Goal: Transaction & Acquisition: Download file/media

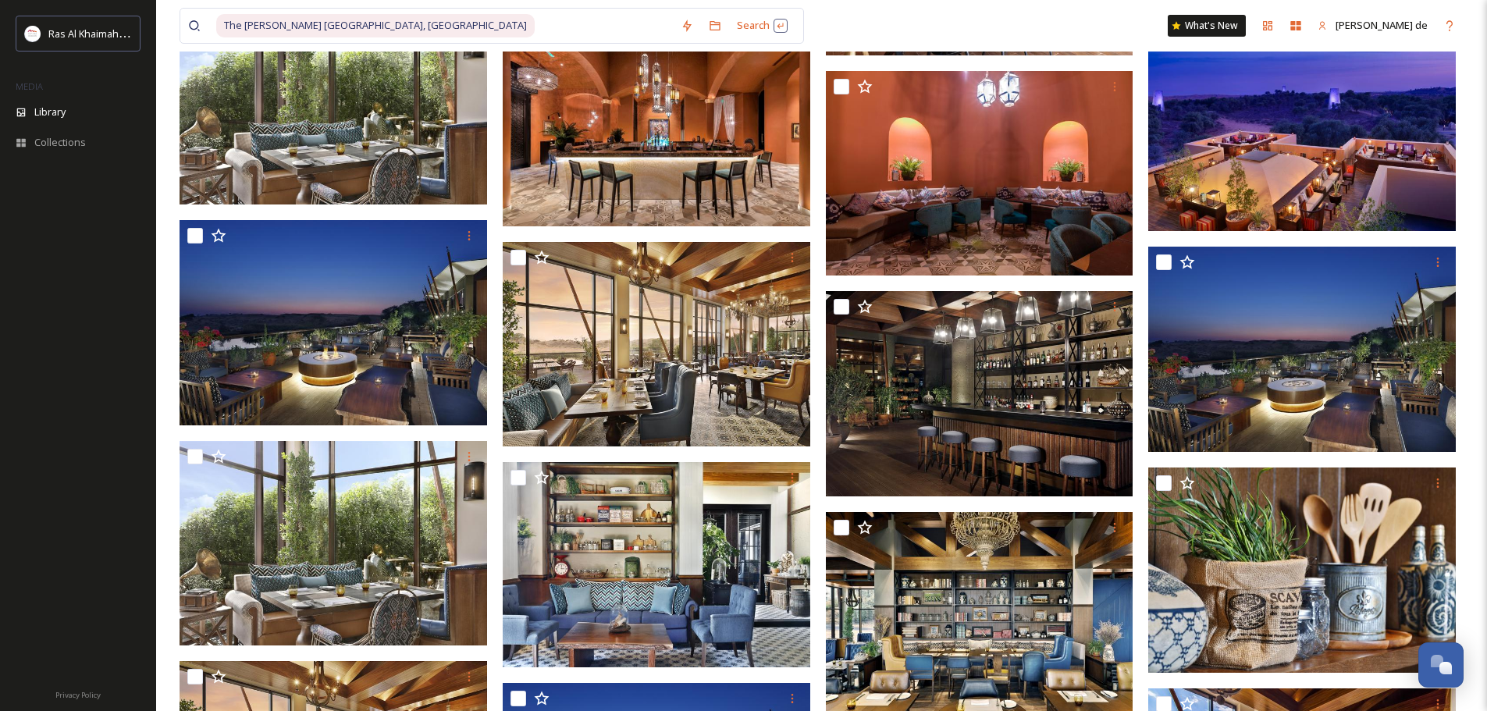
scroll to position [312, 0]
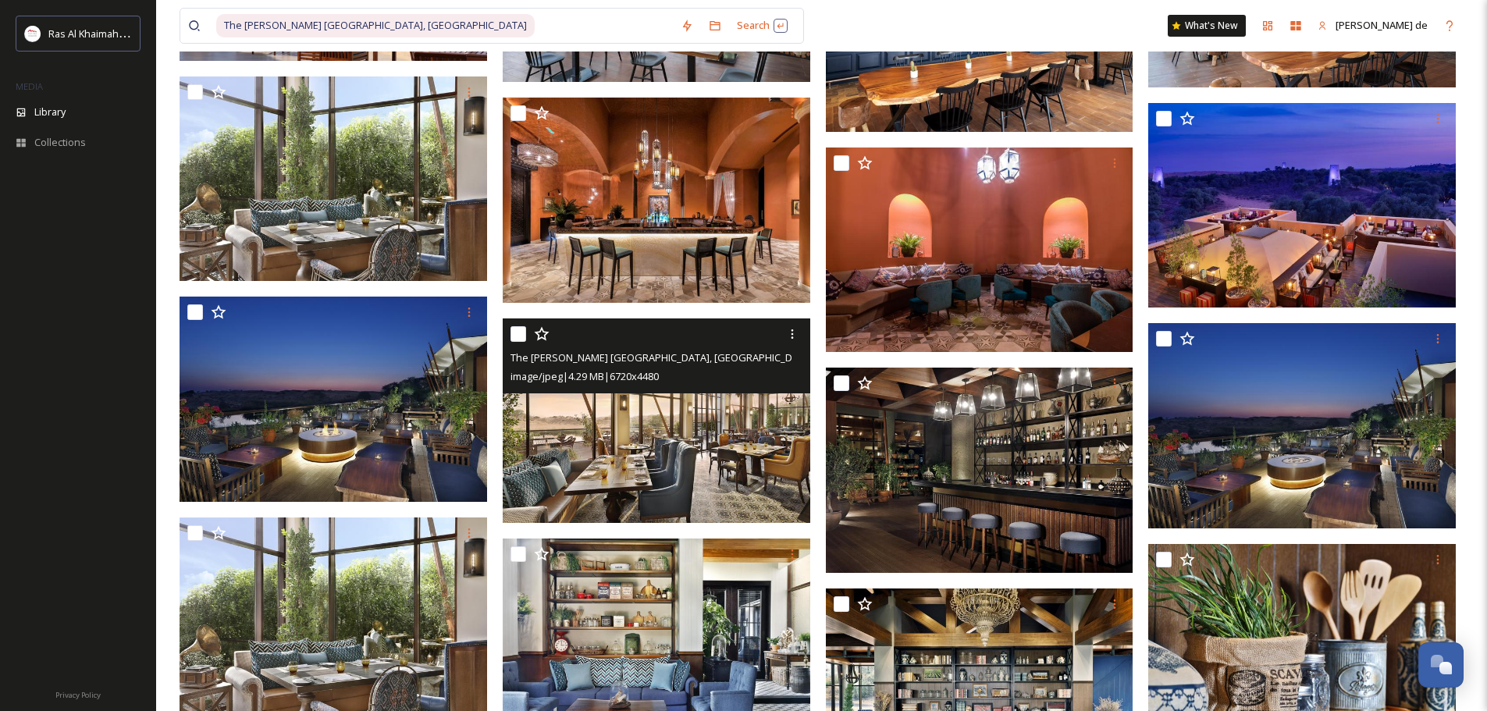
click at [640, 399] on img at bounding box center [657, 421] width 308 height 205
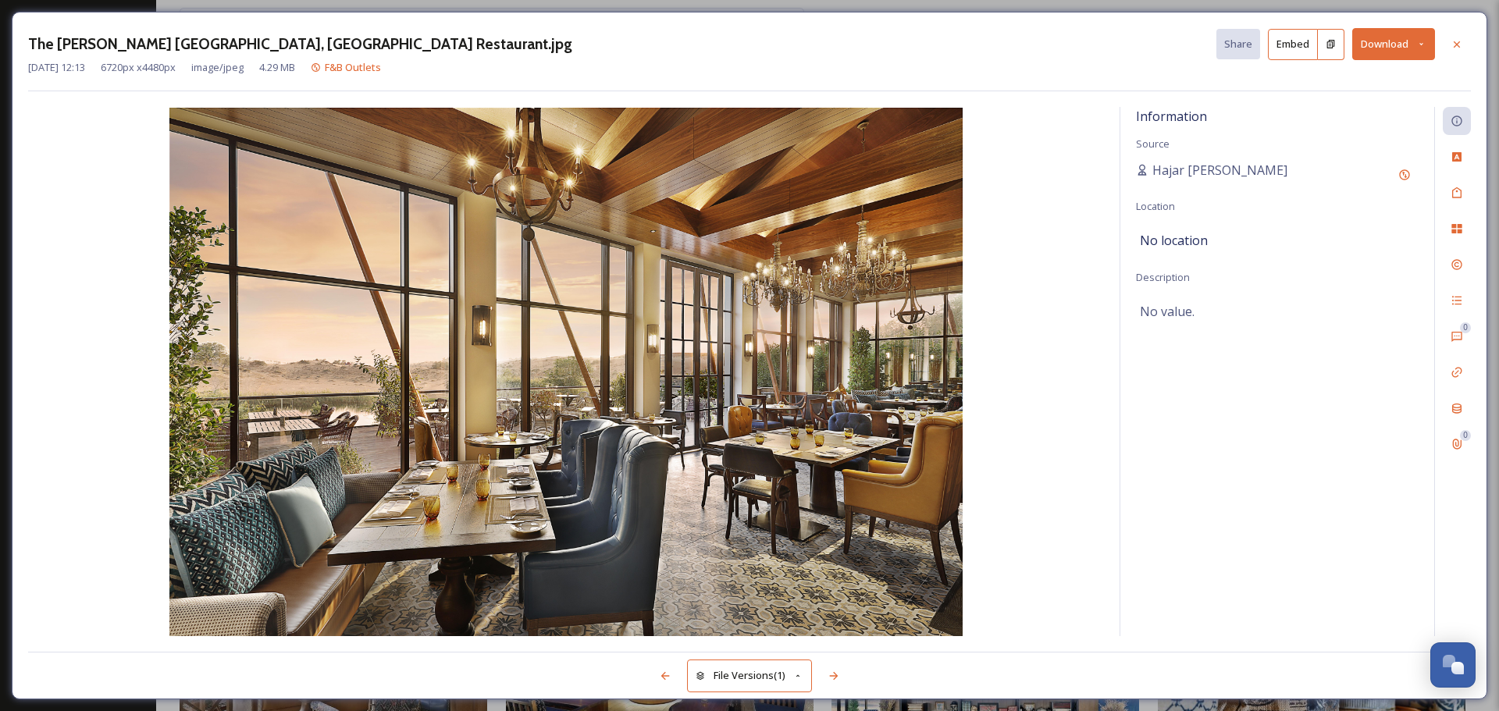
click at [1397, 42] on button "Download" at bounding box center [1393, 44] width 83 height 32
click at [1345, 113] on span "Download Large (2000 x 1333)" at bounding box center [1347, 110] width 137 height 15
click at [1470, 6] on div "The [PERSON_NAME] [GEOGRAPHIC_DATA], [GEOGRAPHIC_DATA] Restaurant.jpg Share Emb…" at bounding box center [749, 355] width 1499 height 711
click at [1450, 50] on div at bounding box center [1457, 44] width 28 height 28
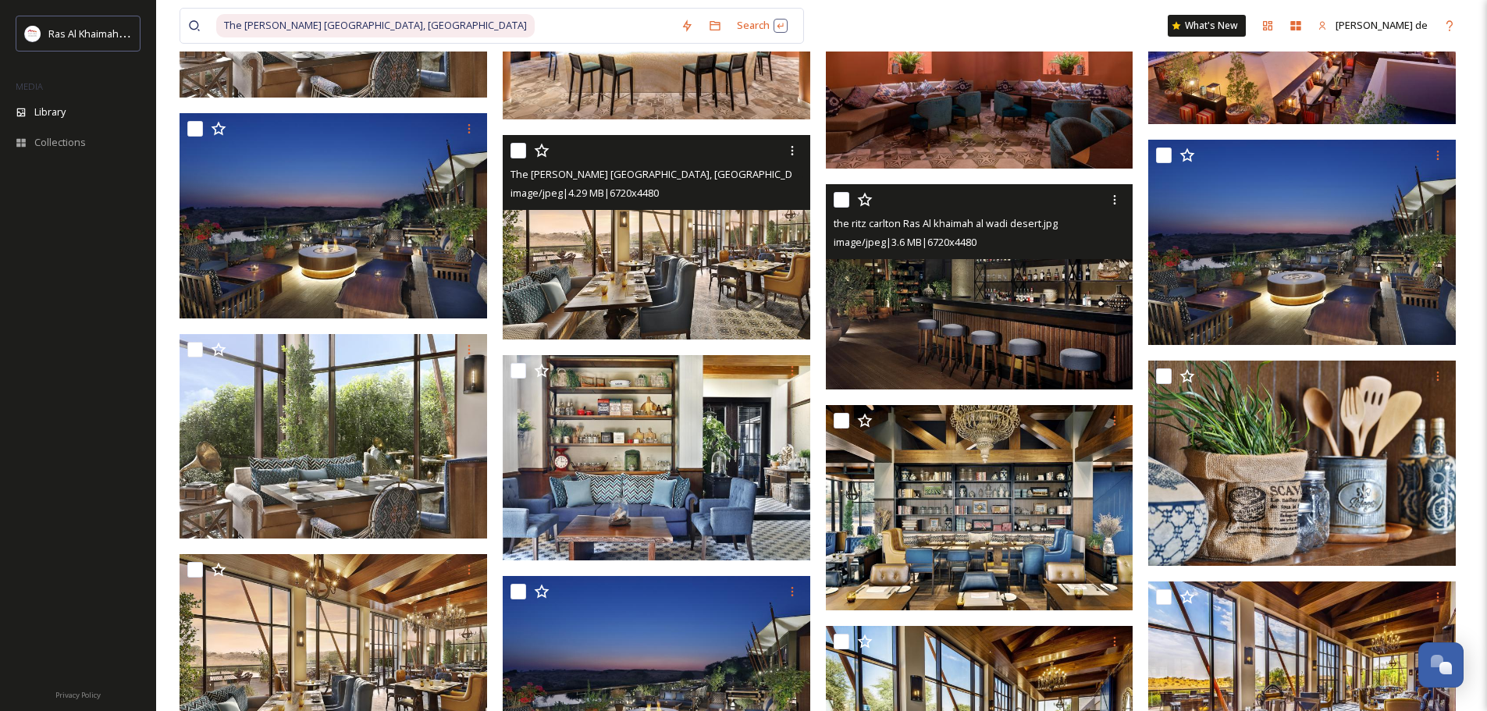
scroll to position [105, 0]
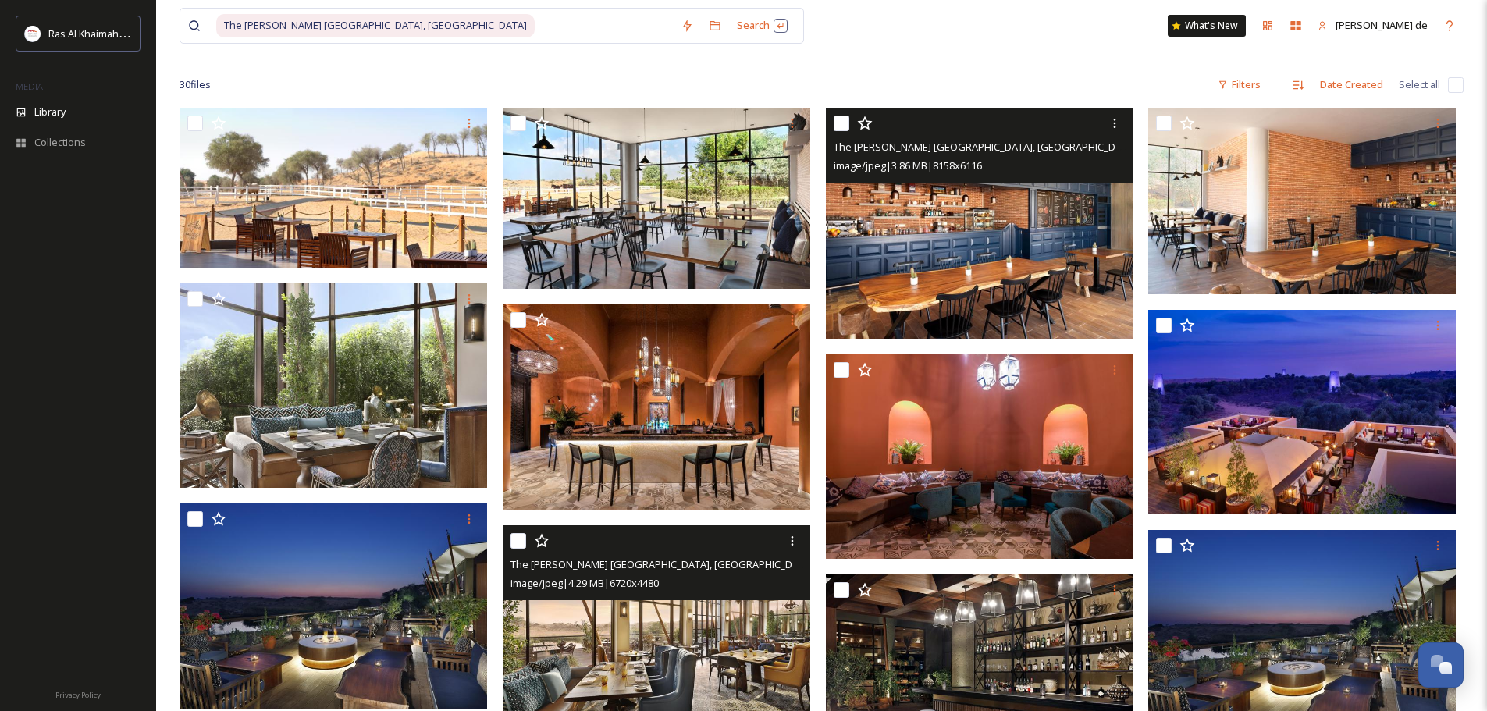
click at [907, 170] on span "image/jpeg | 3.86 MB | 8158 x 6116" at bounding box center [908, 166] width 148 height 14
click at [1003, 241] on img at bounding box center [980, 223] width 308 height 231
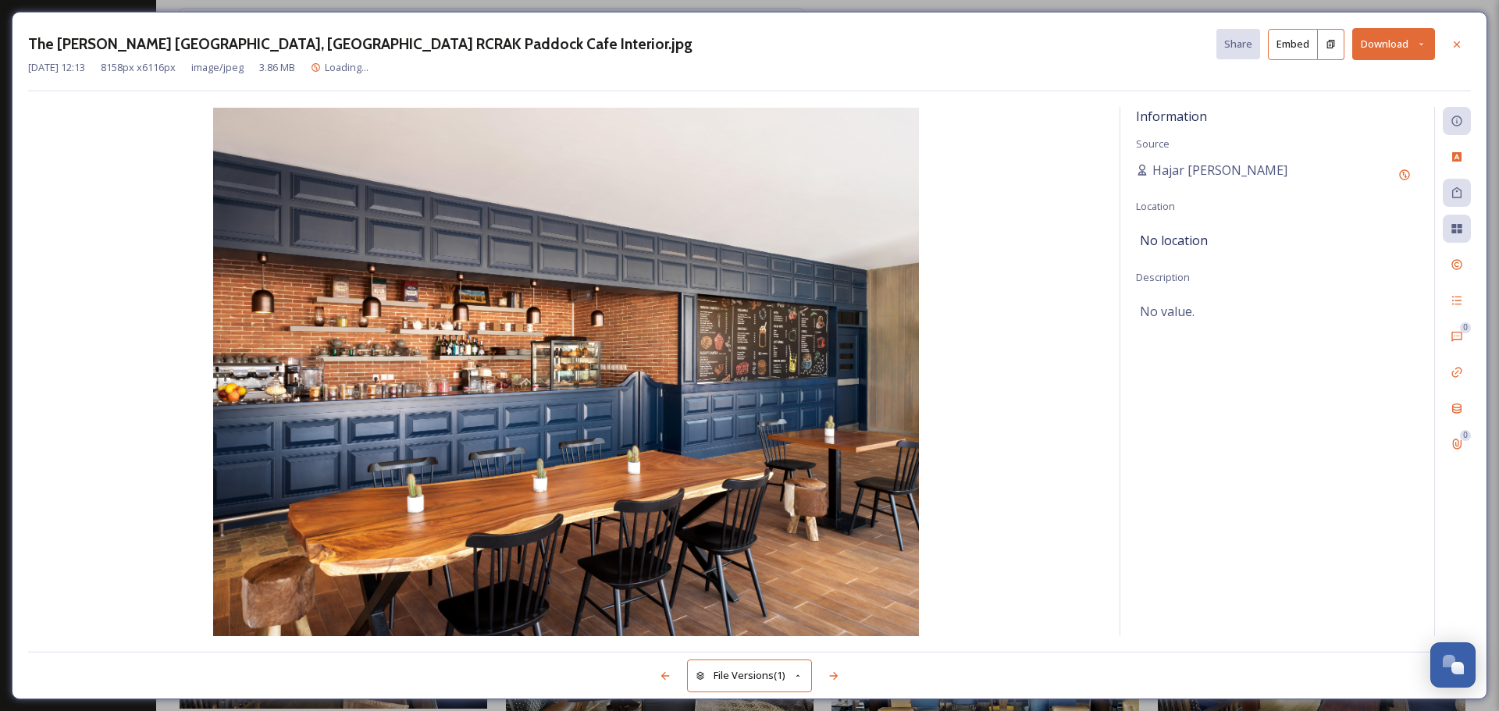
click at [1376, 50] on button "Download" at bounding box center [1393, 44] width 83 height 32
click at [1317, 106] on span "Download Large (2000 x 1499)" at bounding box center [1347, 110] width 137 height 15
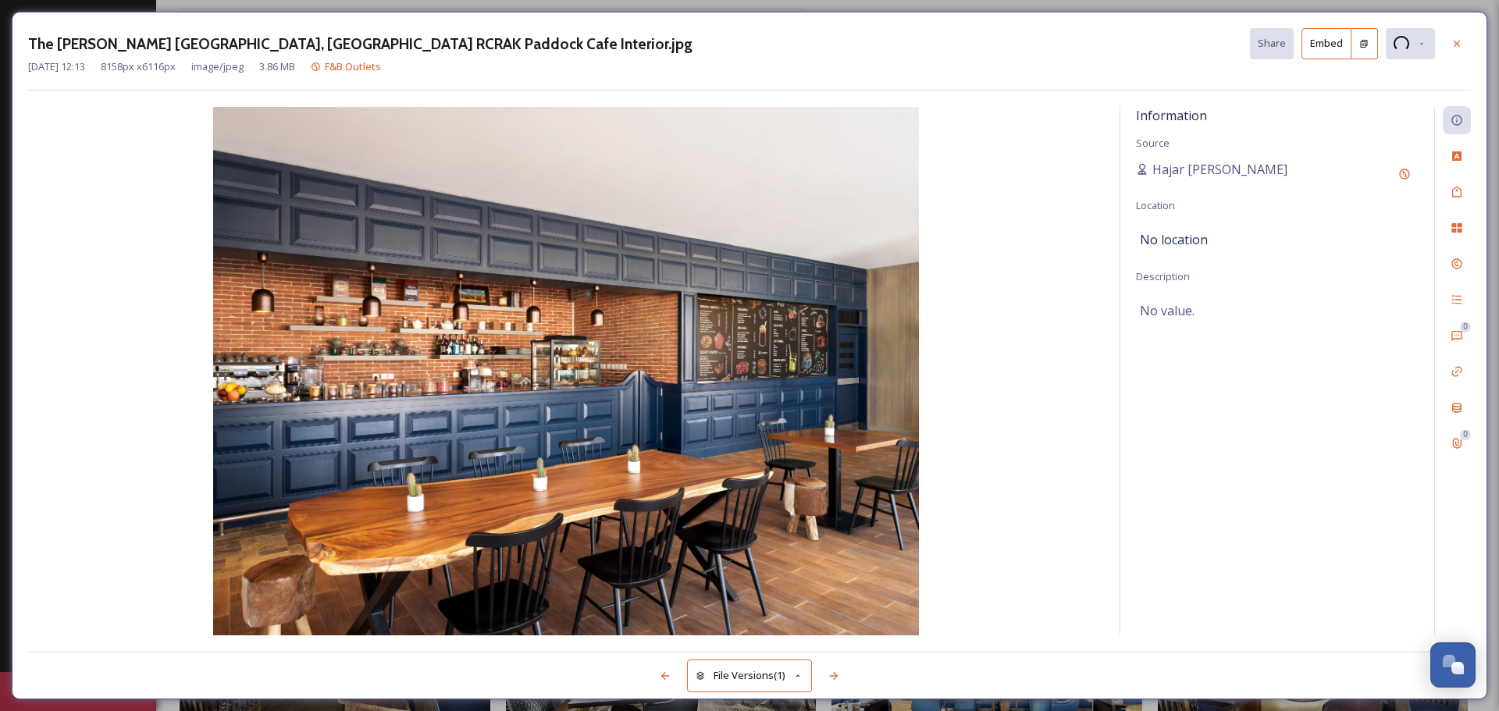
click at [1457, 5] on div "The [PERSON_NAME] [GEOGRAPHIC_DATA], [GEOGRAPHIC_DATA] RCRAK Paddock Cafe Inter…" at bounding box center [749, 355] width 1499 height 711
click at [1454, 45] on icon at bounding box center [1457, 43] width 12 height 12
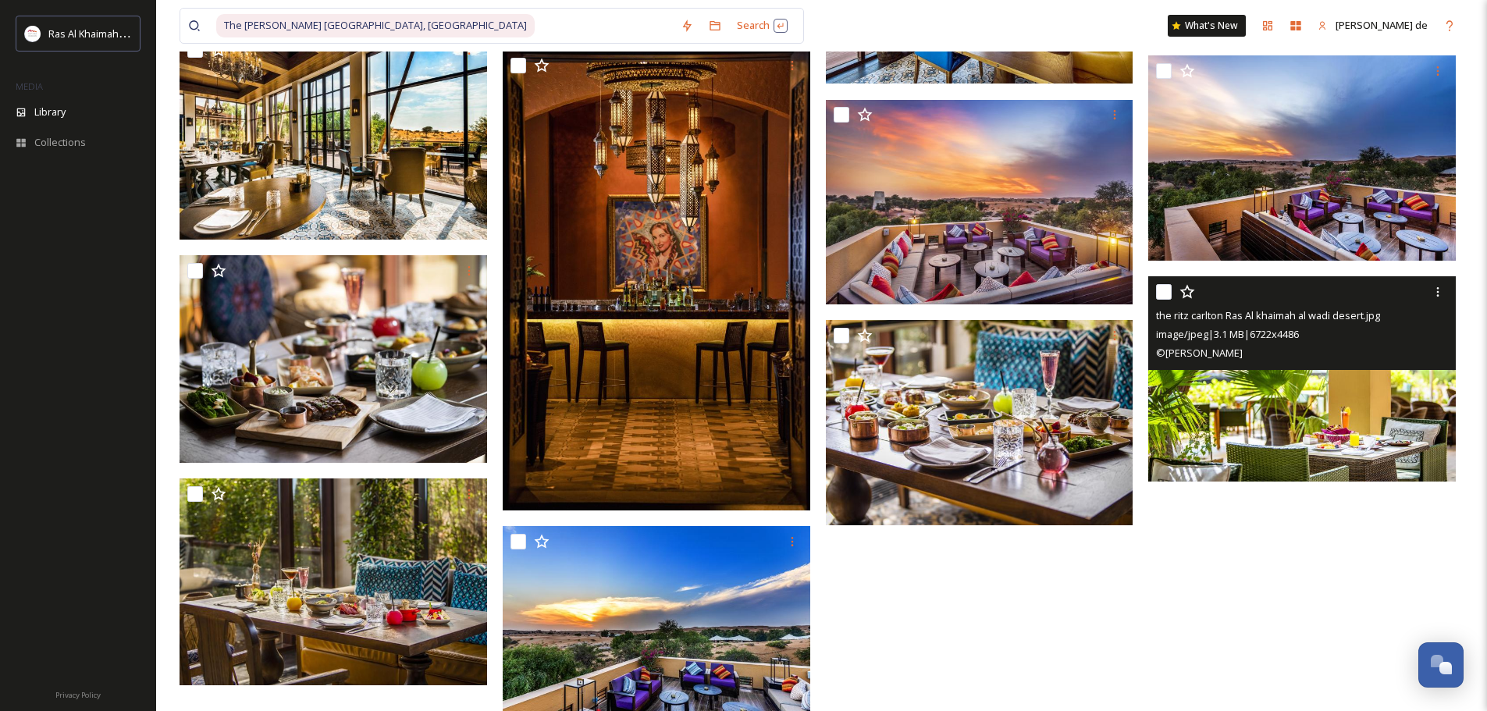
scroll to position [1249, 0]
